Goal: Task Accomplishment & Management: Manage account settings

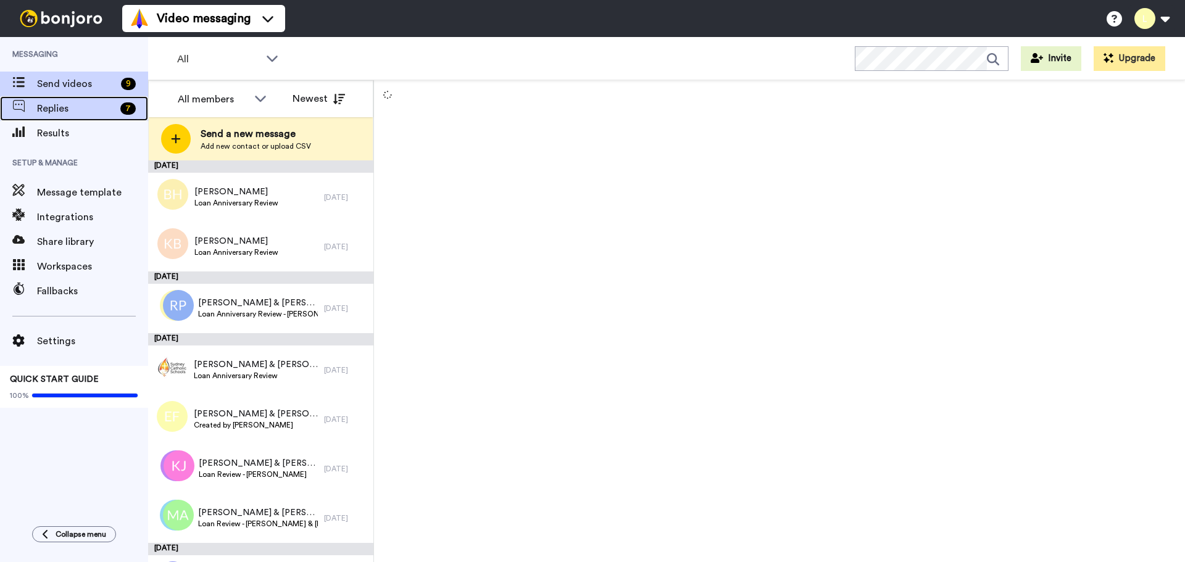
click at [76, 109] on span "Replies" at bounding box center [76, 108] width 78 height 15
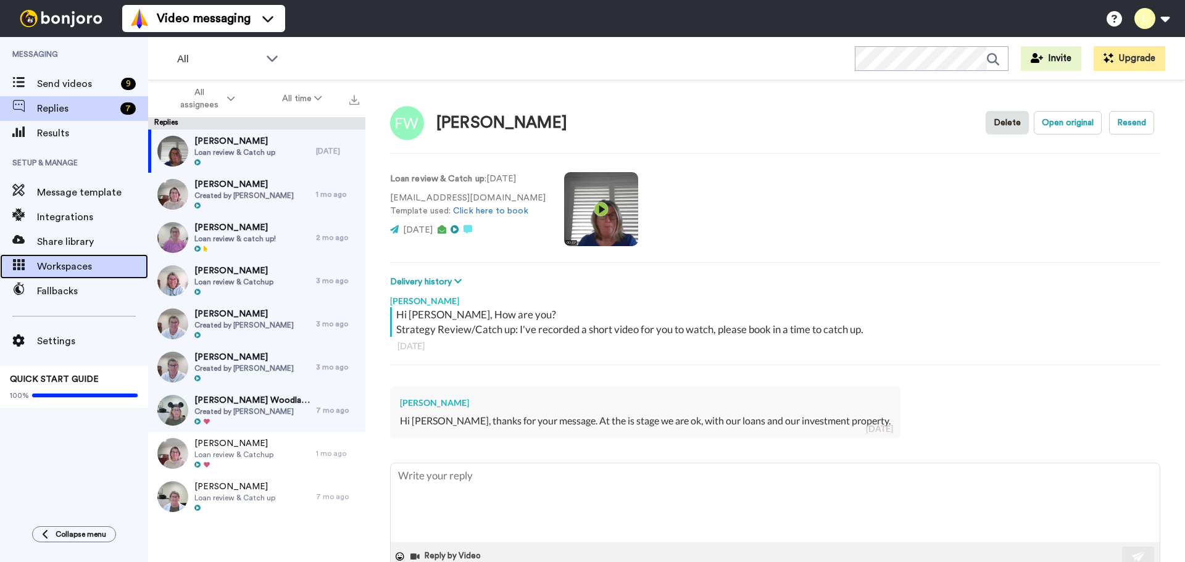
click at [59, 268] on span "Workspaces" at bounding box center [92, 266] width 111 height 15
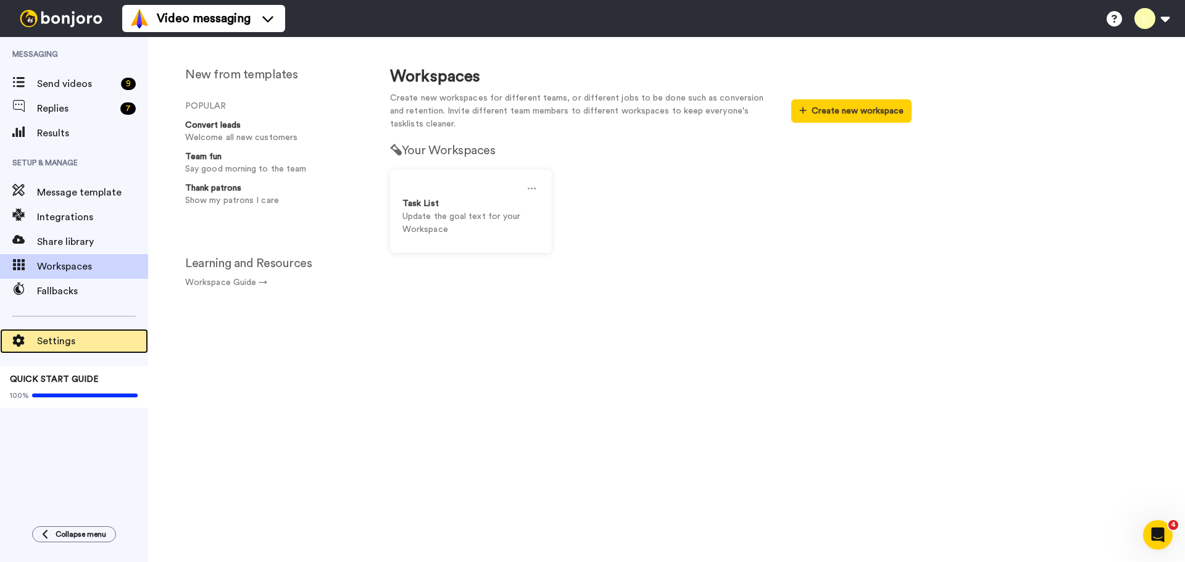
click at [60, 337] on span "Settings" at bounding box center [92, 341] width 111 height 15
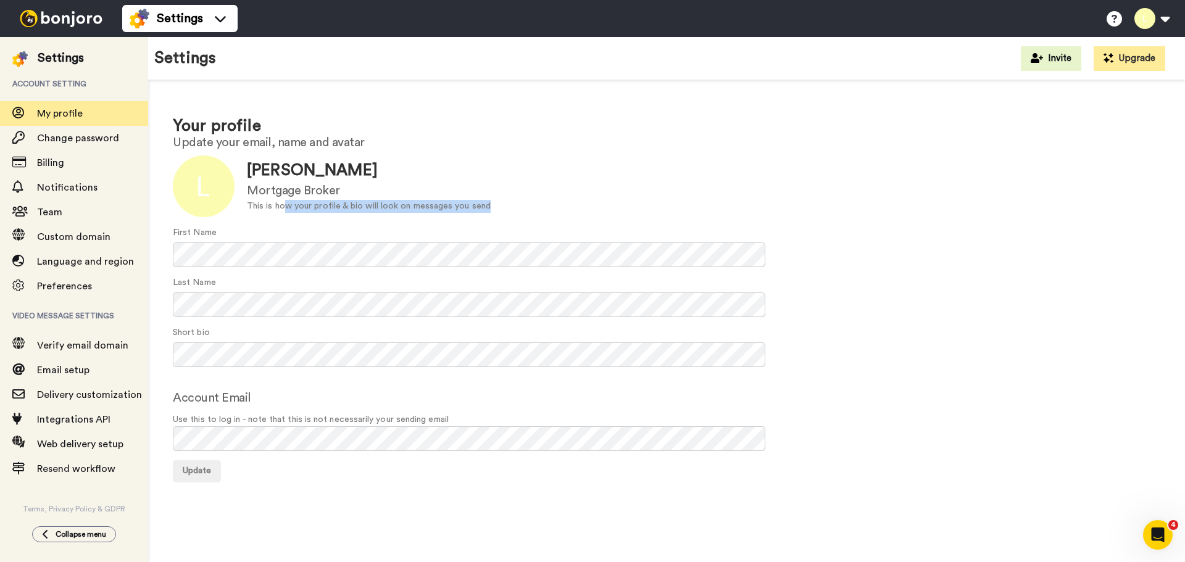
drag, startPoint x: 286, startPoint y: 207, endPoint x: 475, endPoint y: 215, distance: 189.7
click at [481, 215] on div "Update Lara Watt Mortgage Broker This is how your profile & bio will look on me…" at bounding box center [667, 187] width 988 height 62
click at [204, 186] on div at bounding box center [204, 187] width 62 height 62
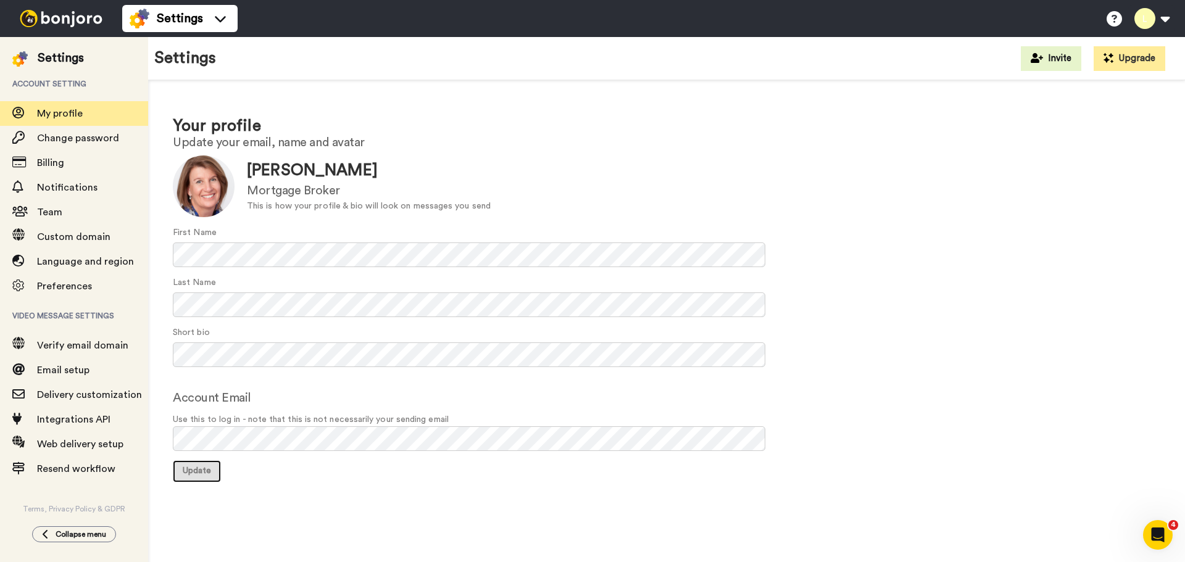
click at [193, 472] on span "Update" at bounding box center [197, 471] width 28 height 9
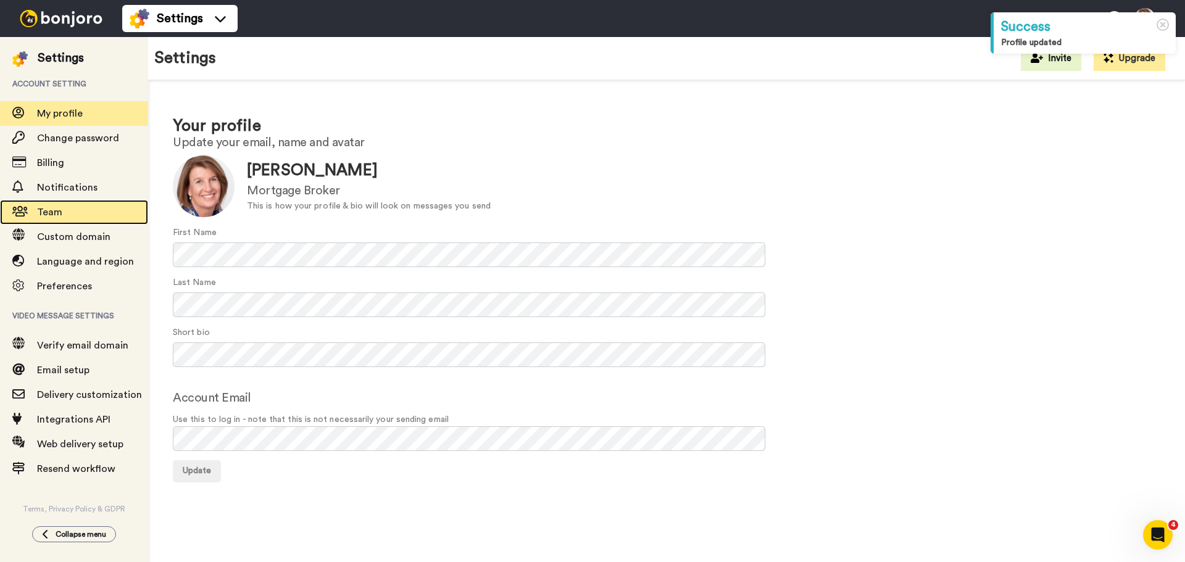
click at [66, 218] on span "Team" at bounding box center [92, 212] width 111 height 15
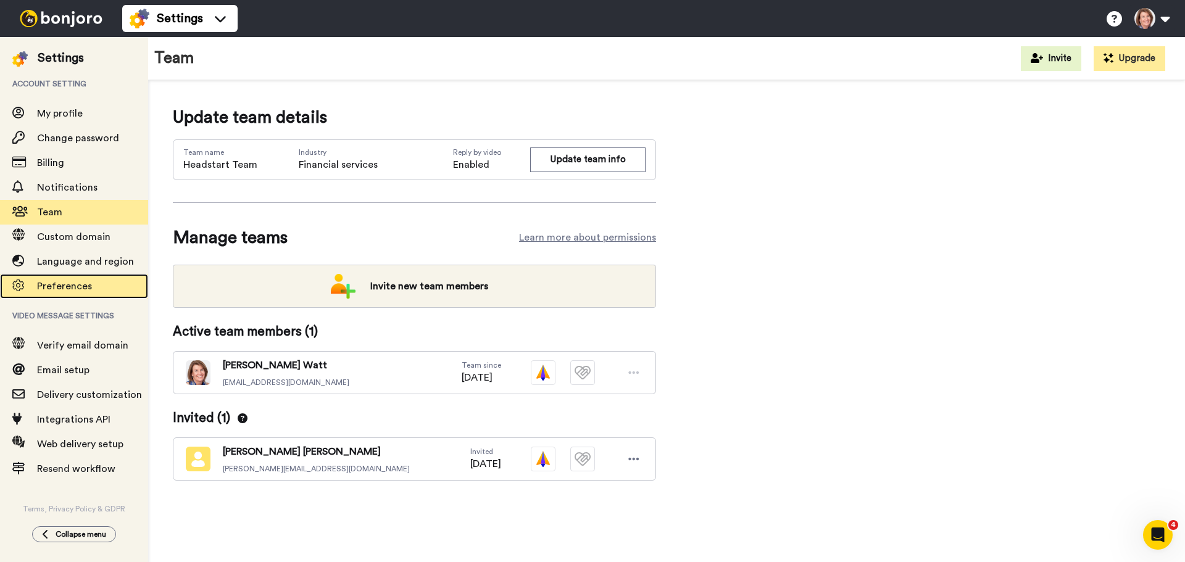
click at [93, 283] on span "Preferences" at bounding box center [92, 286] width 111 height 15
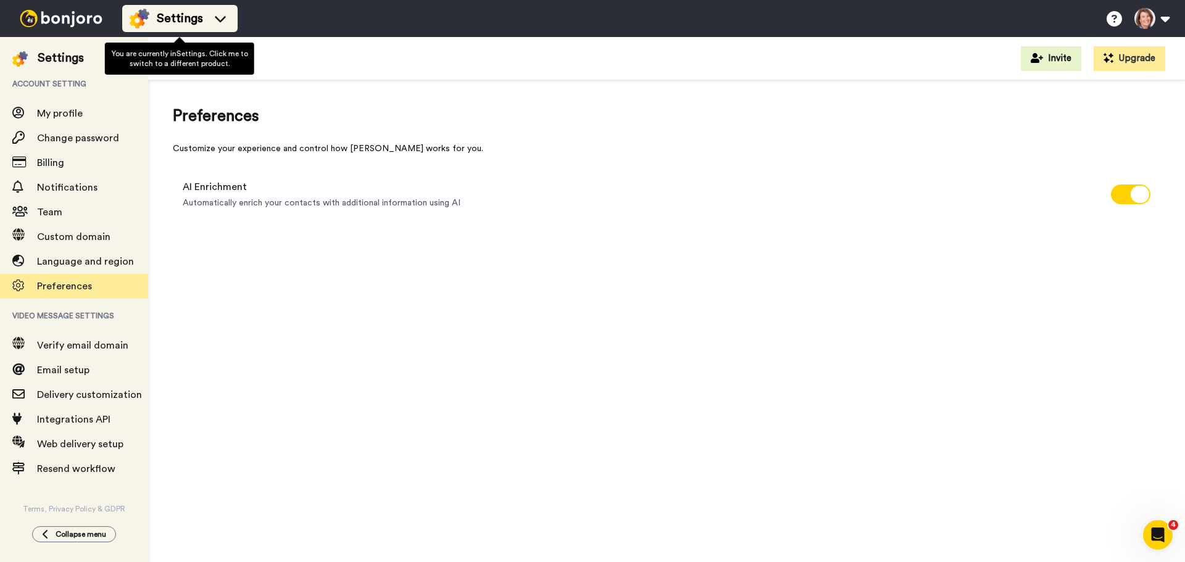
click at [164, 17] on span "Settings" at bounding box center [180, 18] width 46 height 17
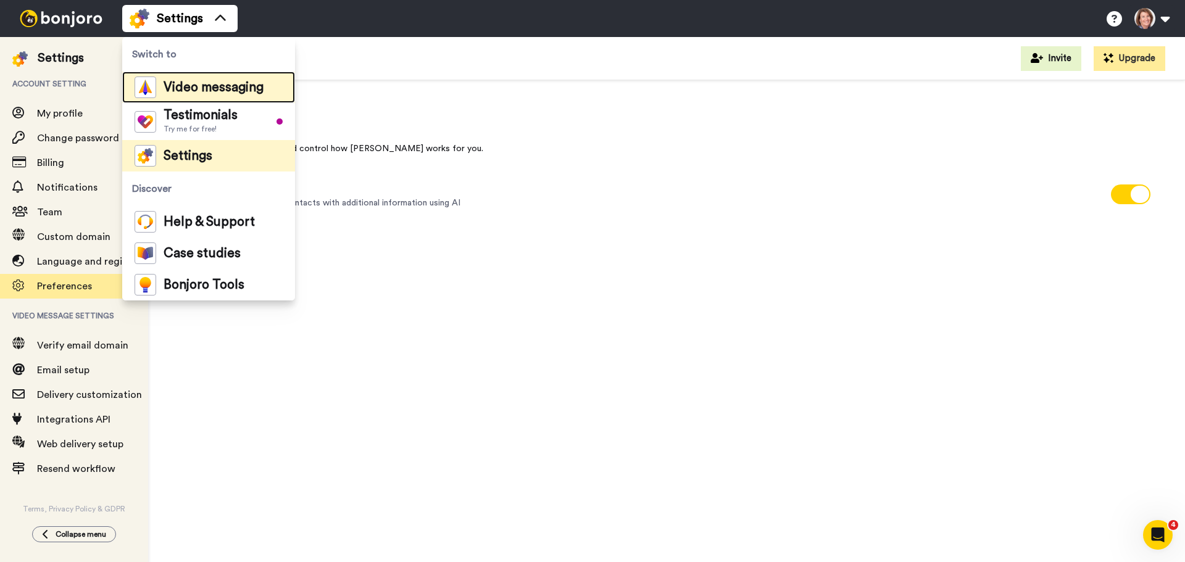
click at [225, 88] on span "Video messaging" at bounding box center [214, 87] width 100 height 12
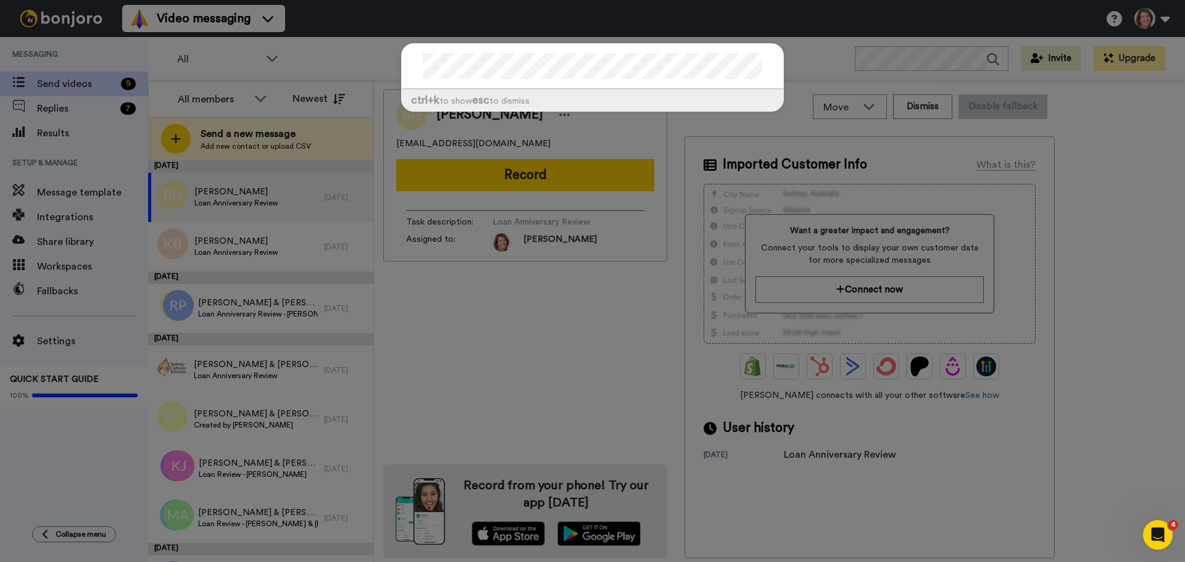
click at [346, 57] on div "ctrl +k to show esc to dismiss" at bounding box center [592, 281] width 1185 height 562
